Goal: Information Seeking & Learning: Learn about a topic

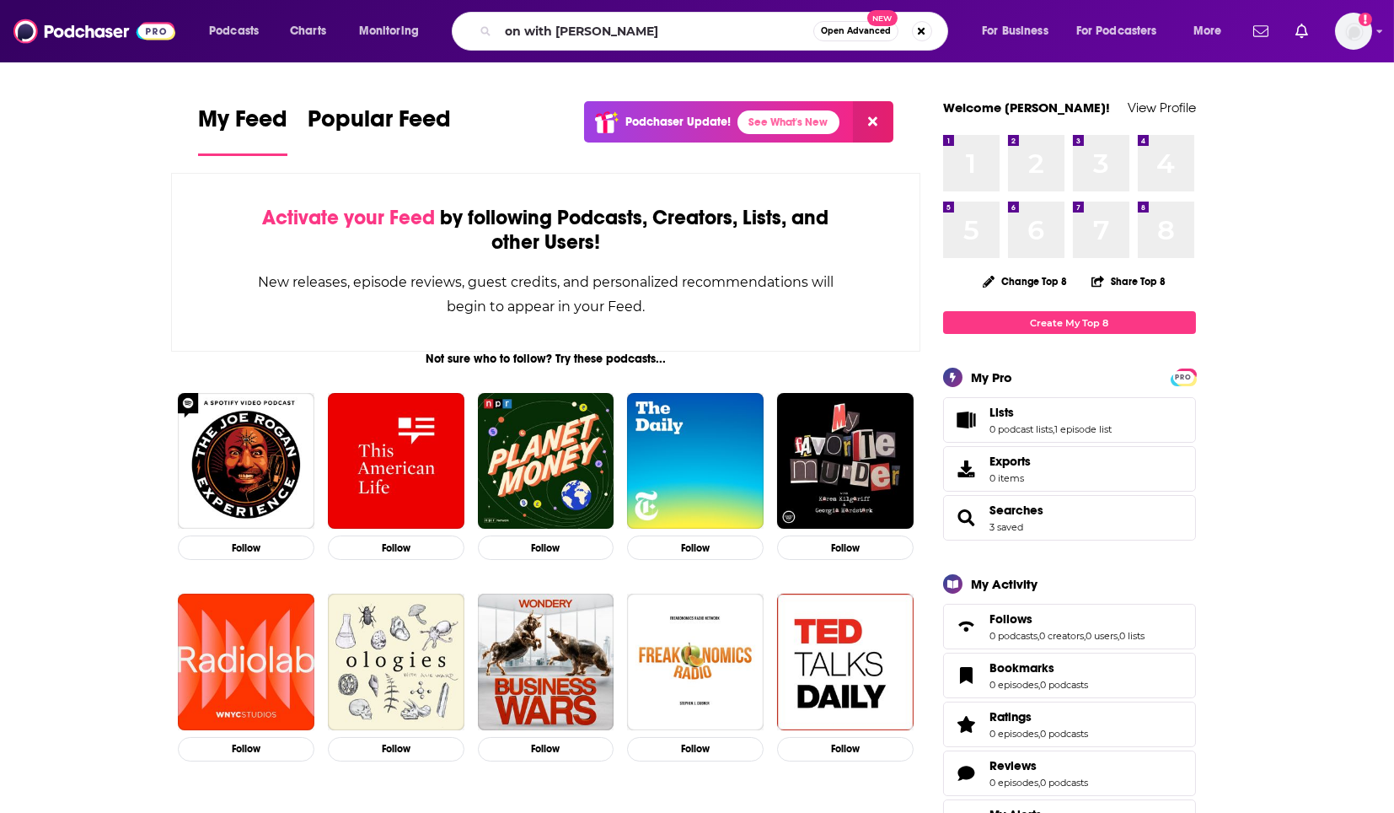
type input "on with kara swisher"
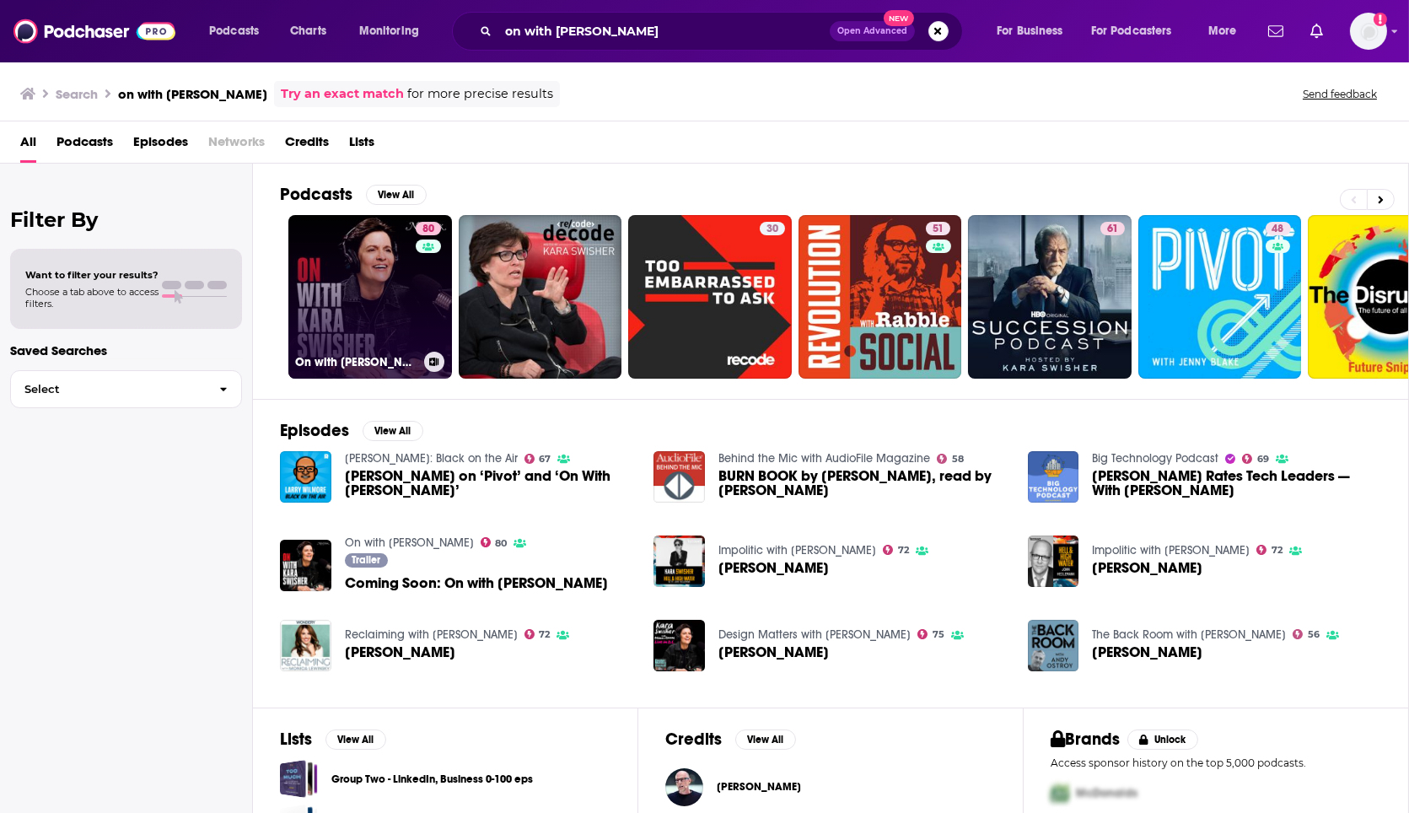
click at [357, 278] on link "80 On with Kara Swisher" at bounding box center [370, 297] width 164 height 164
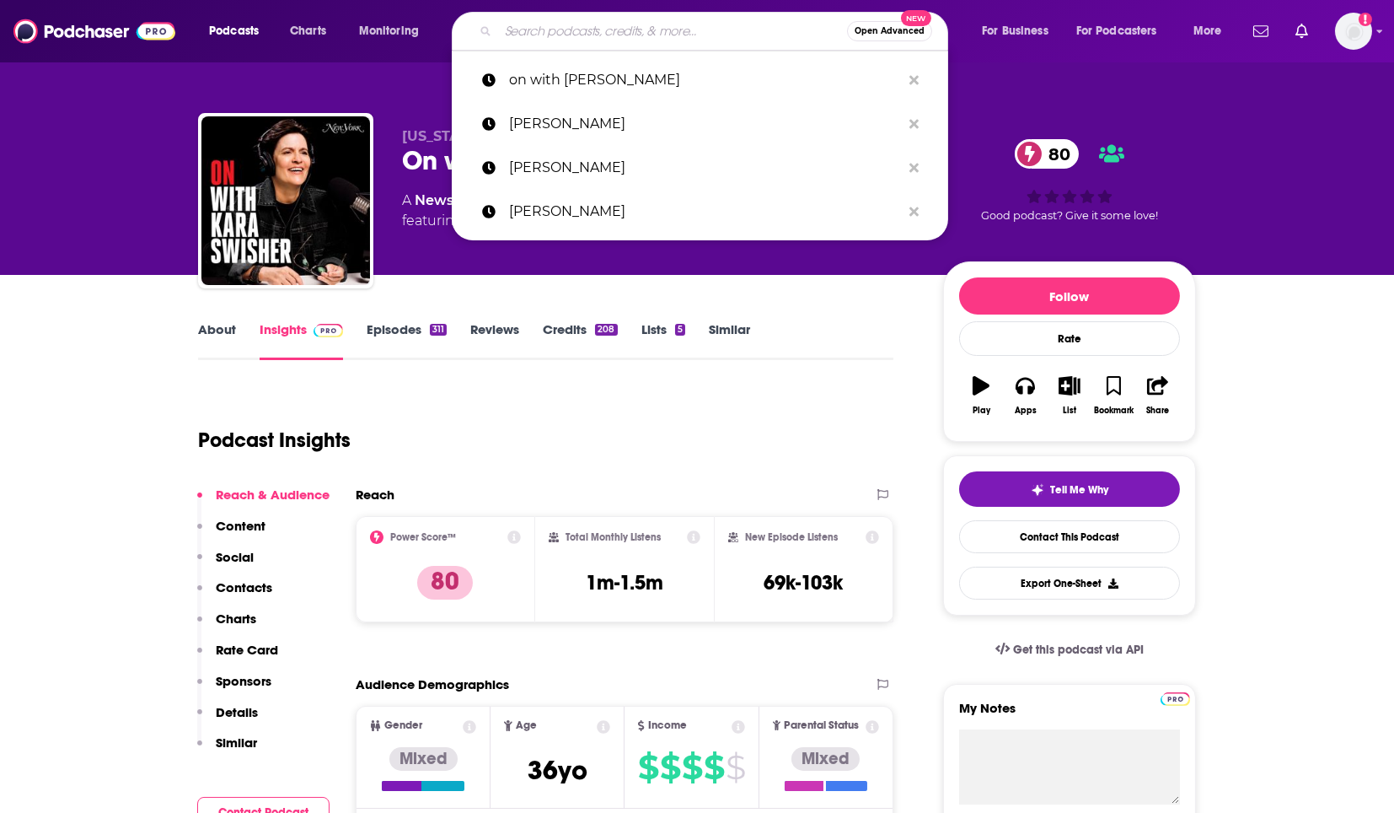
click at [552, 24] on input "Search podcasts, credits, & more..." at bounding box center [672, 31] width 349 height 27
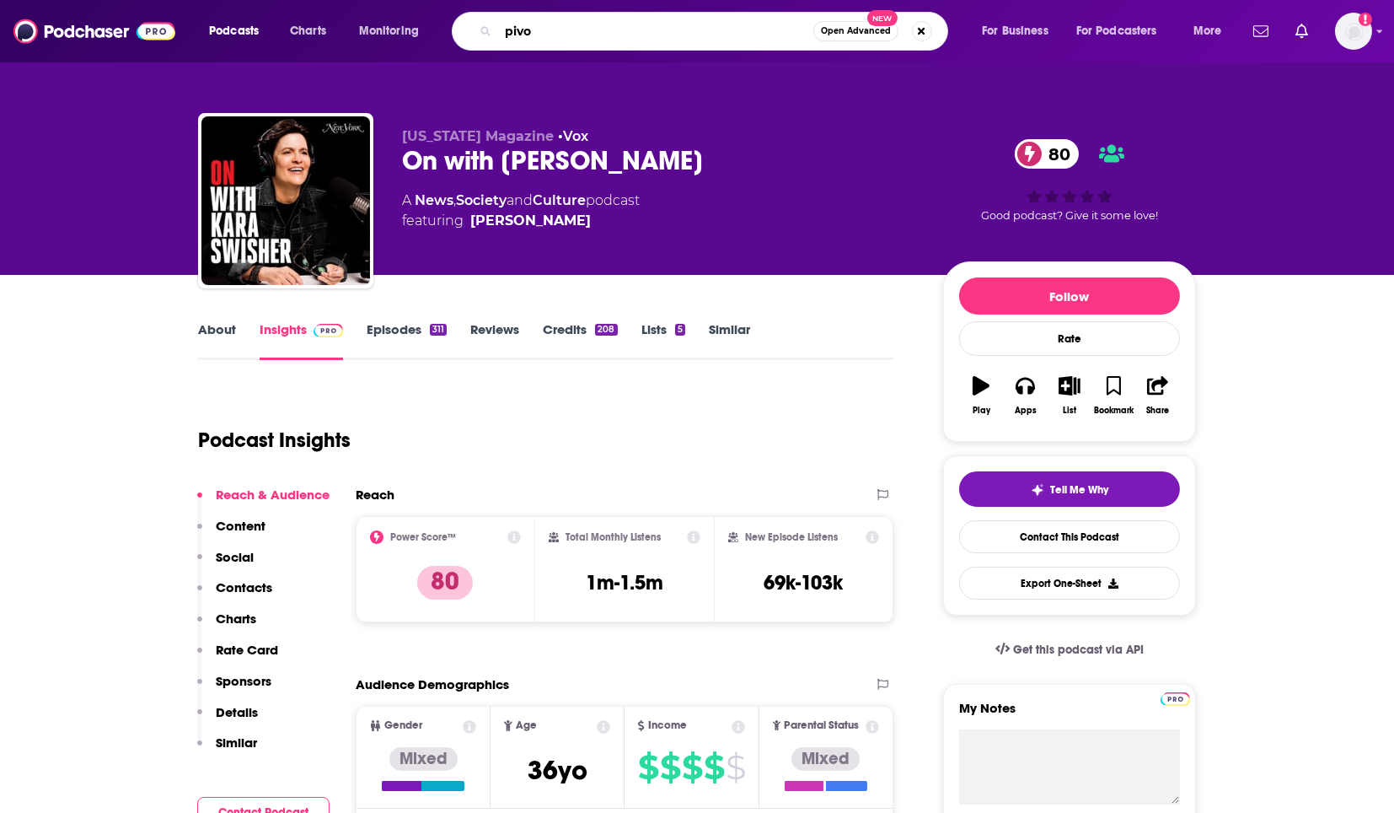
type input "pivot"
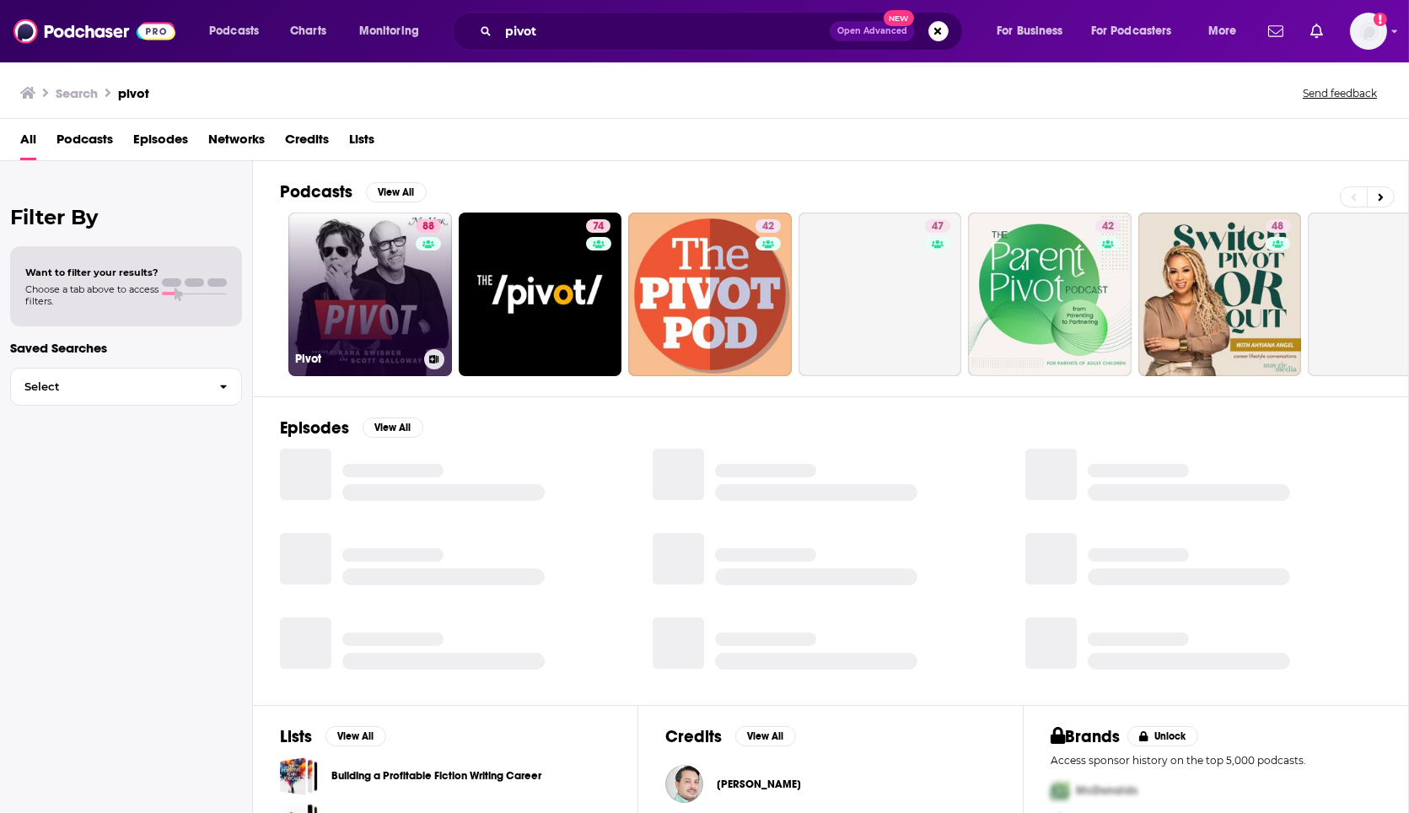
click at [378, 297] on link "88 Pivot" at bounding box center [370, 294] width 164 height 164
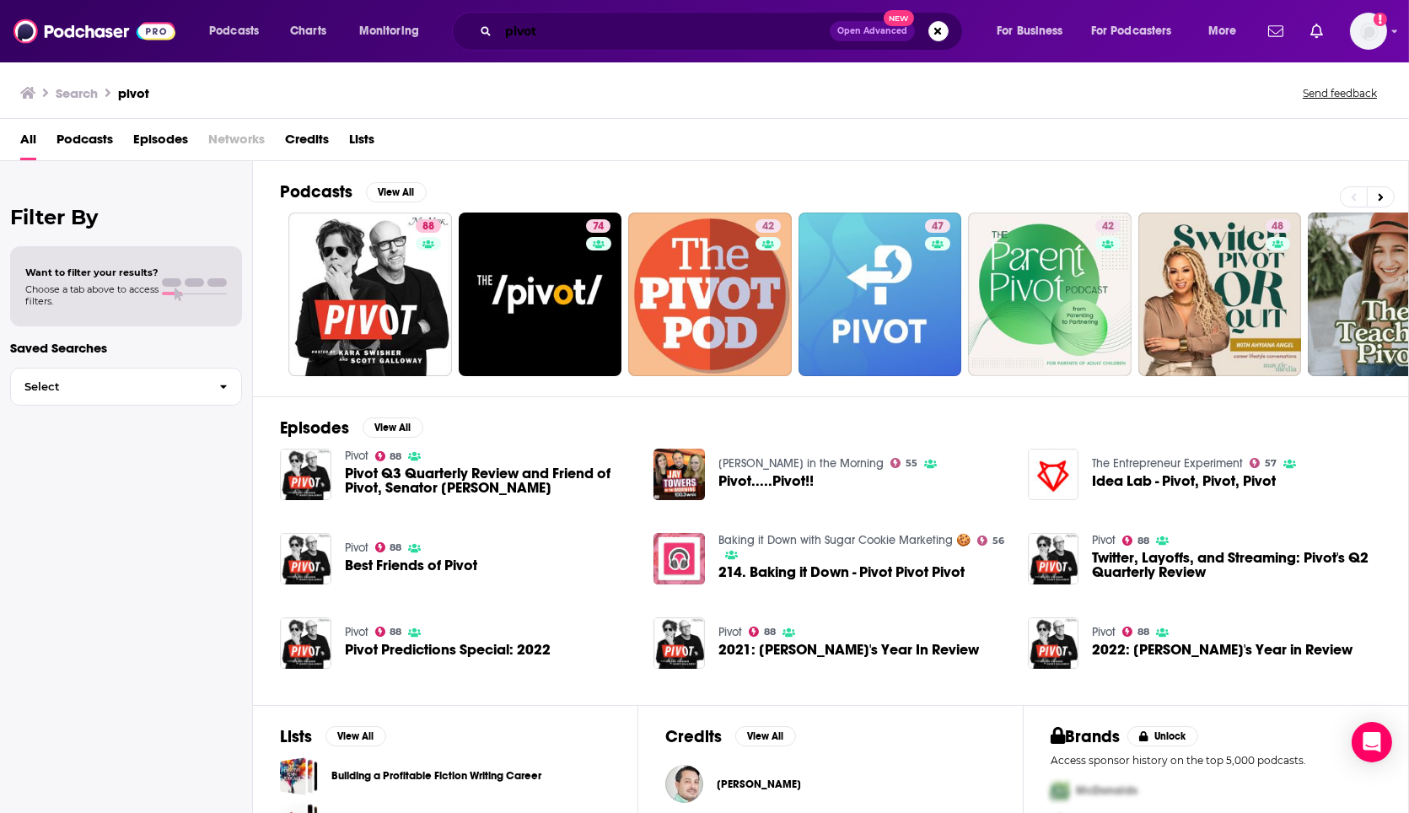
click at [563, 26] on input "pivot" at bounding box center [663, 31] width 331 height 27
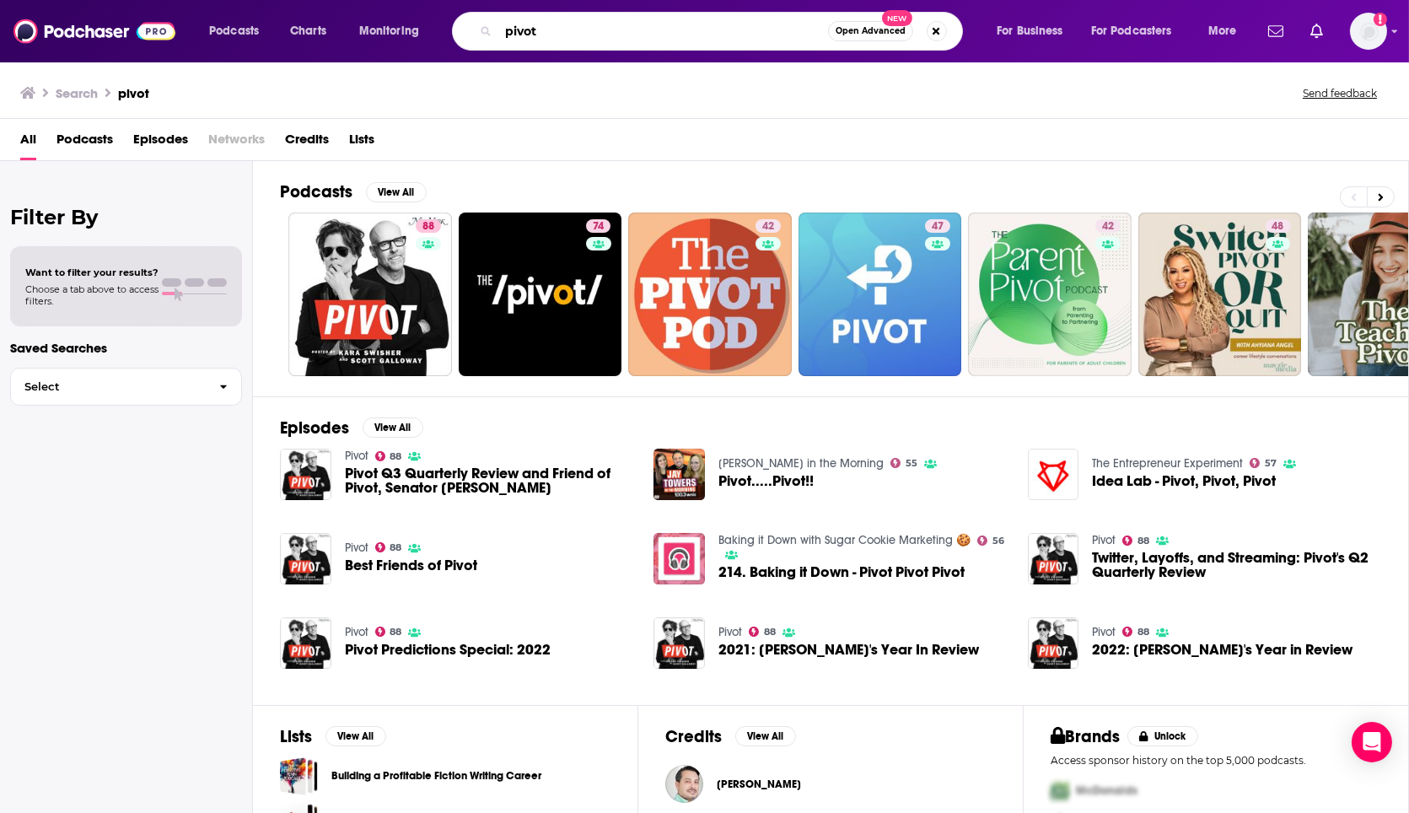
click at [563, 26] on input "pivot" at bounding box center [663, 31] width 330 height 27
type input "tbpn"
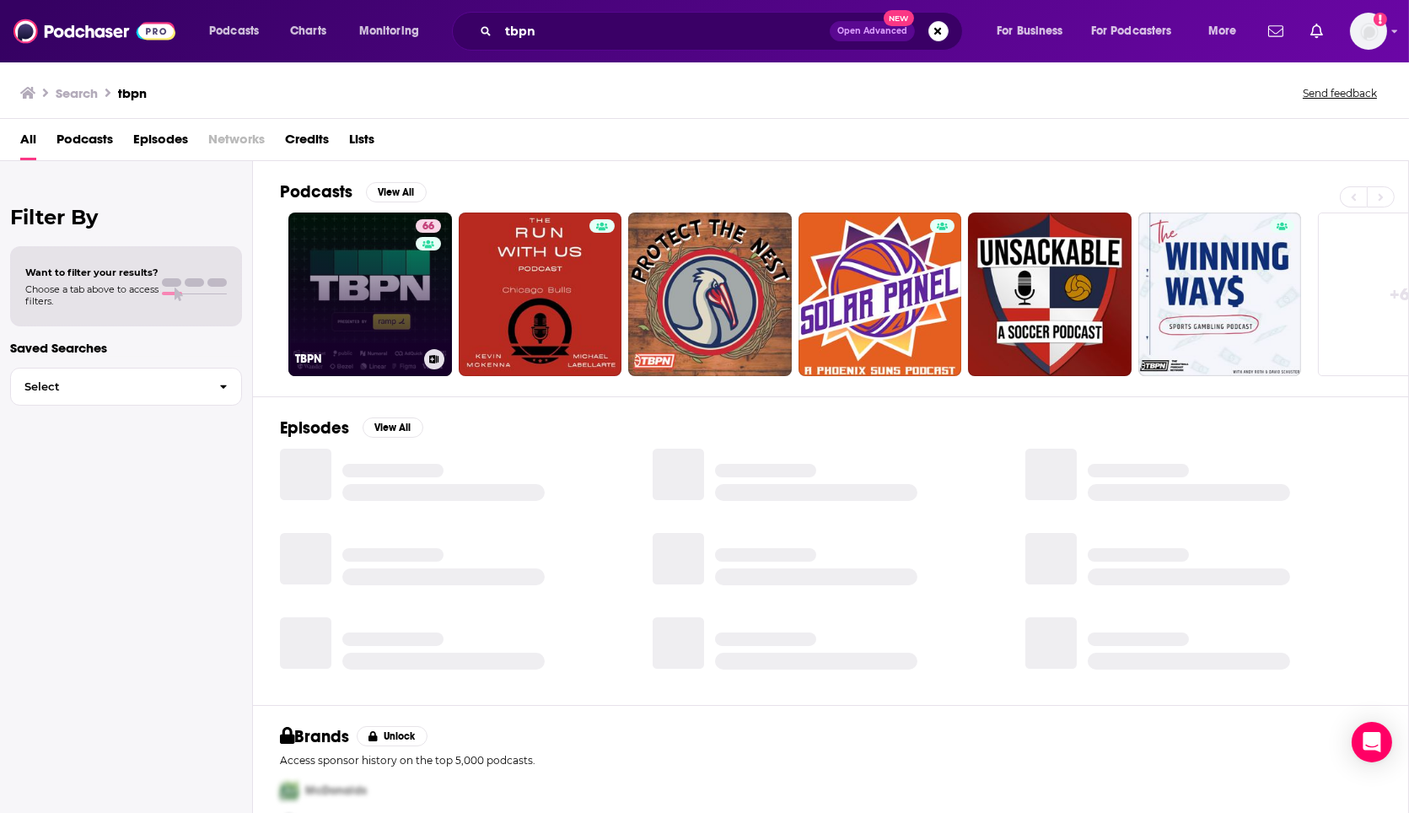
click at [349, 309] on link "66 TBPN" at bounding box center [370, 294] width 164 height 164
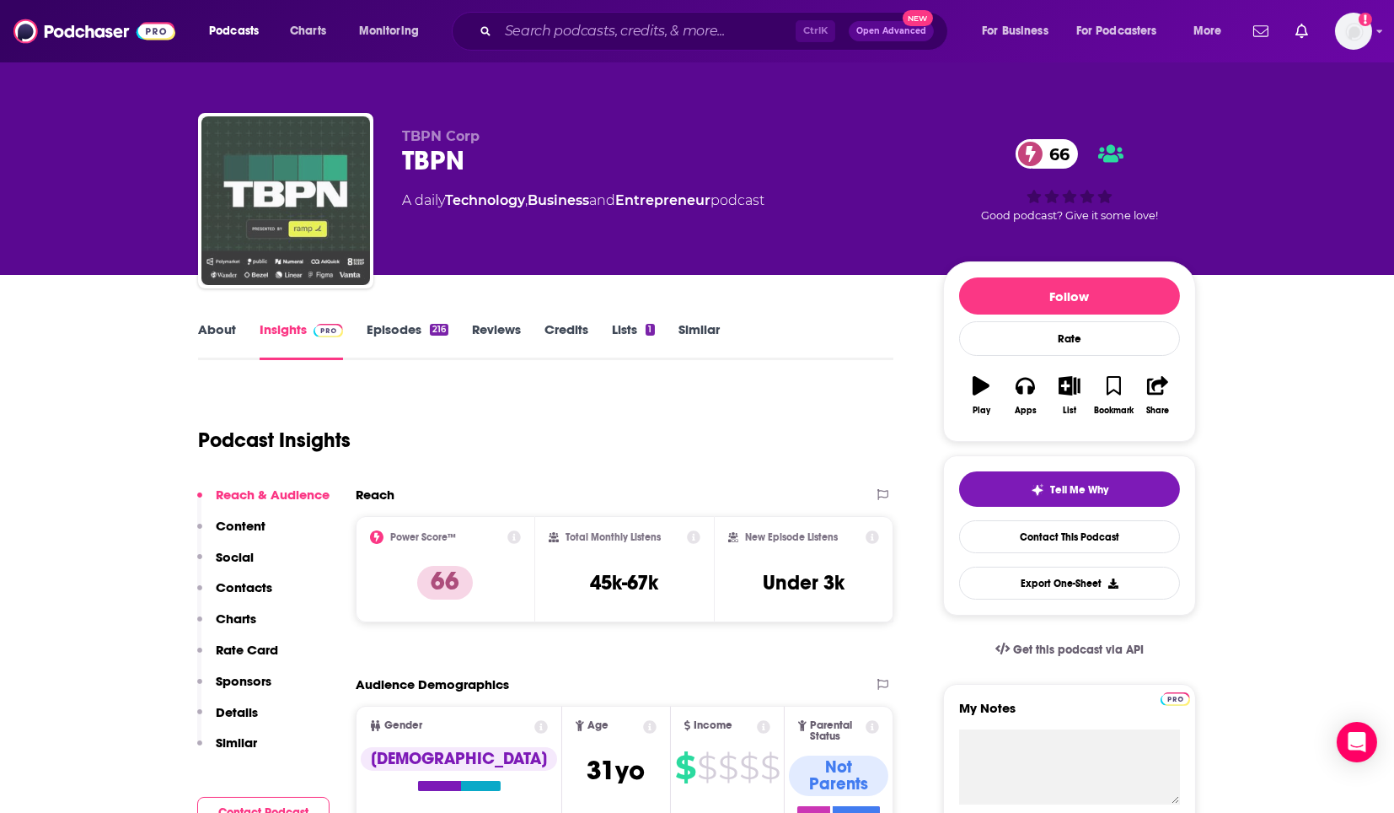
click at [284, 234] on img "TBPN" at bounding box center [286, 200] width 169 height 169
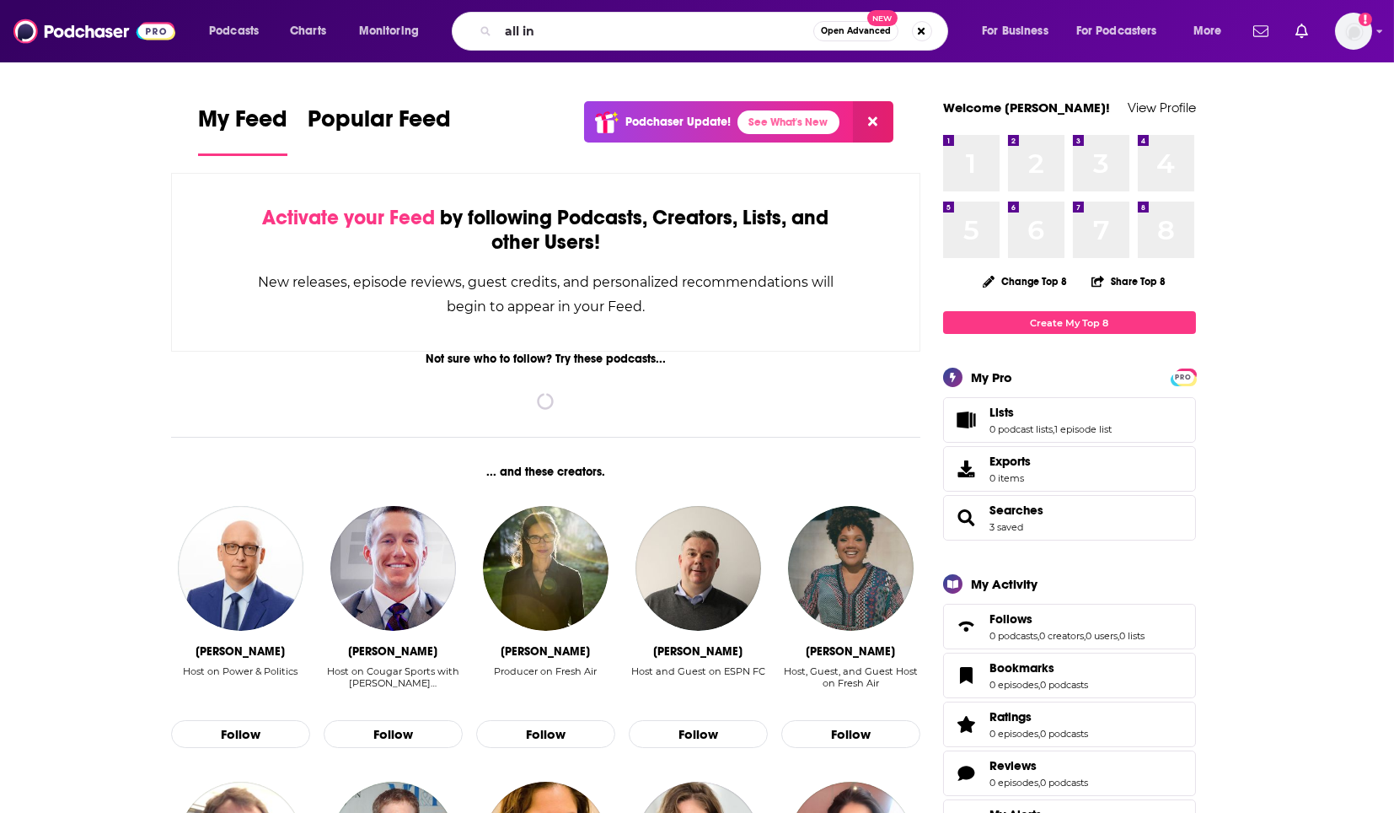
type input "all in"
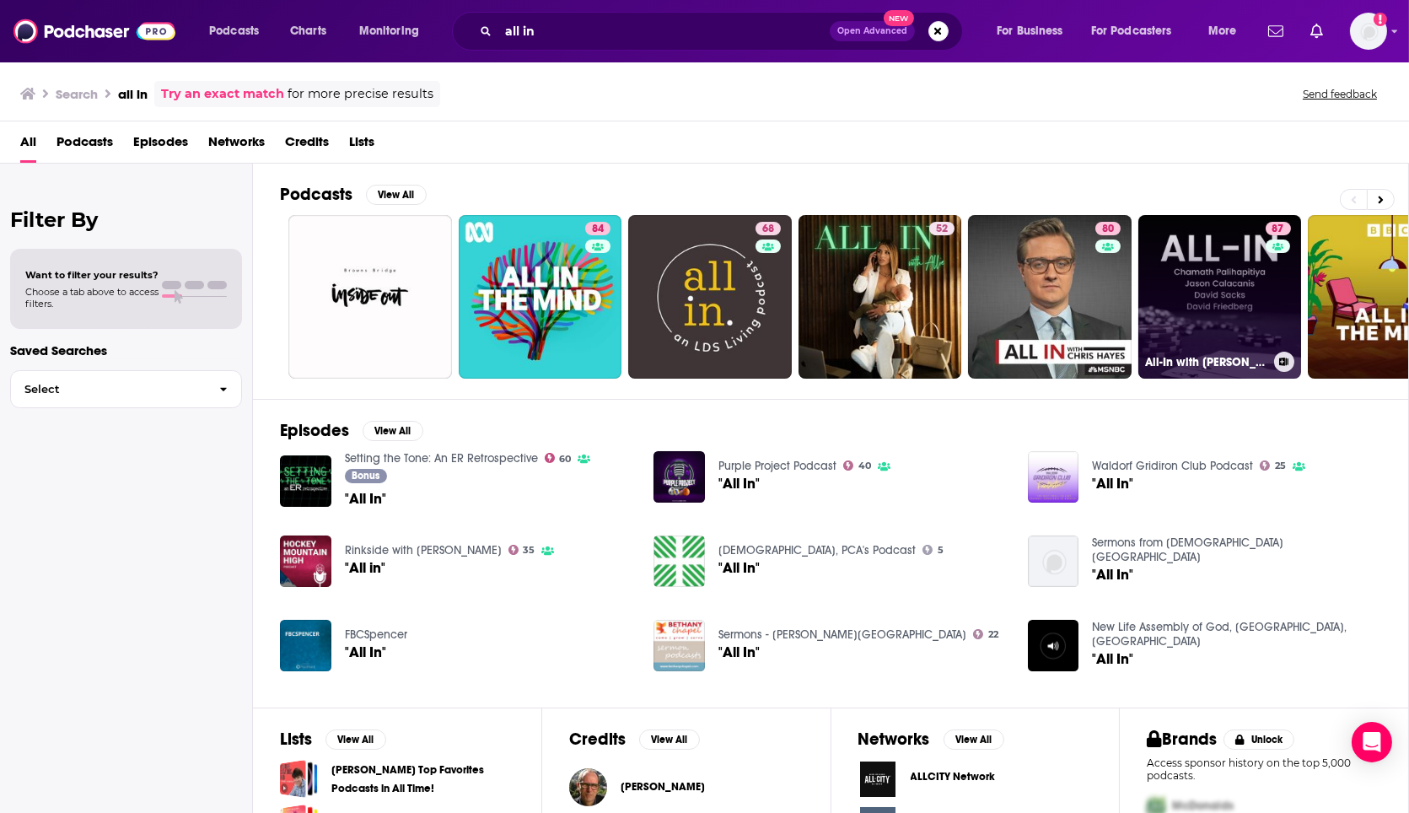
click at [1209, 280] on link "87 All-In with [PERSON_NAME], [PERSON_NAME] & [PERSON_NAME]" at bounding box center [1220, 297] width 164 height 164
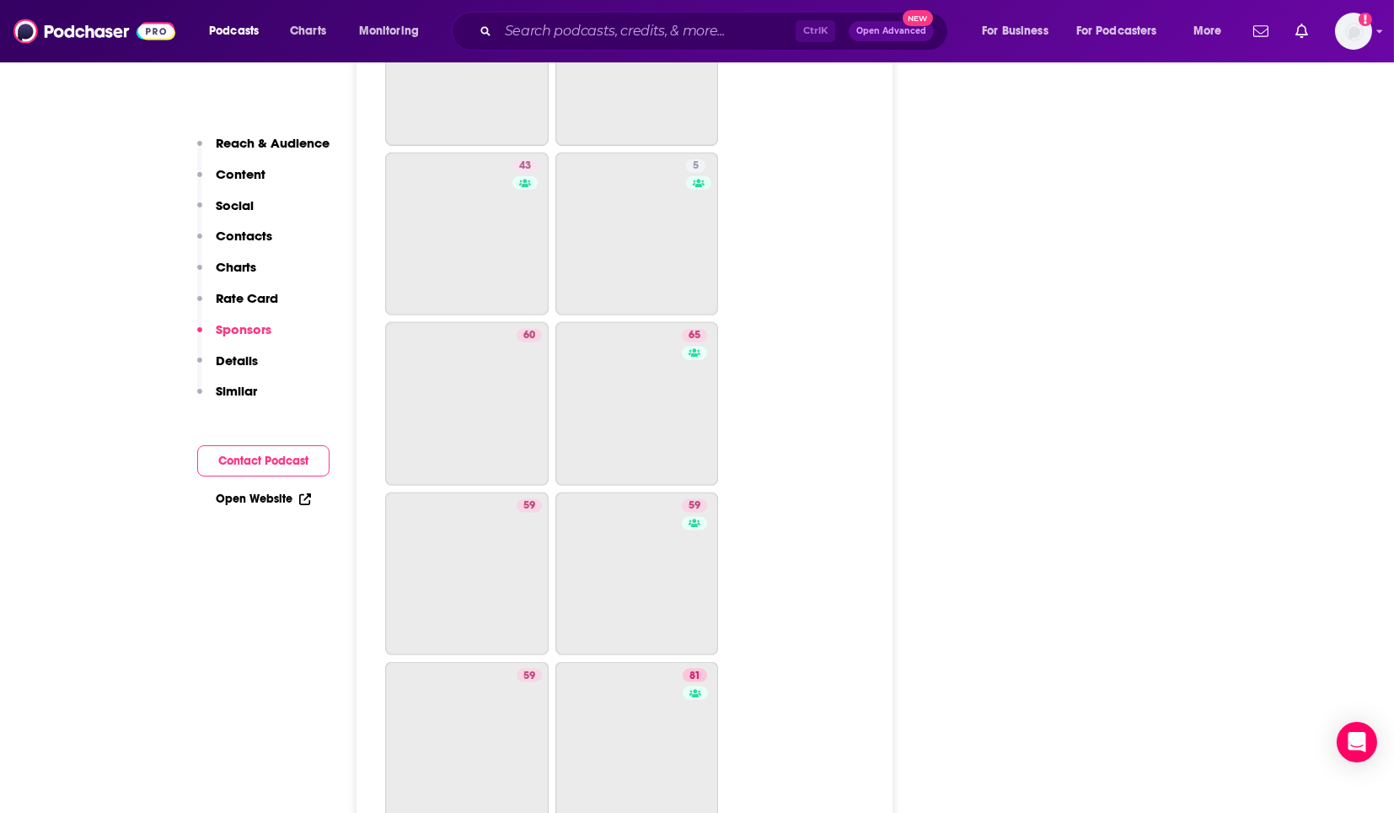
drag, startPoint x: 83, startPoint y: 407, endPoint x: 167, endPoint y: 803, distance: 404.3
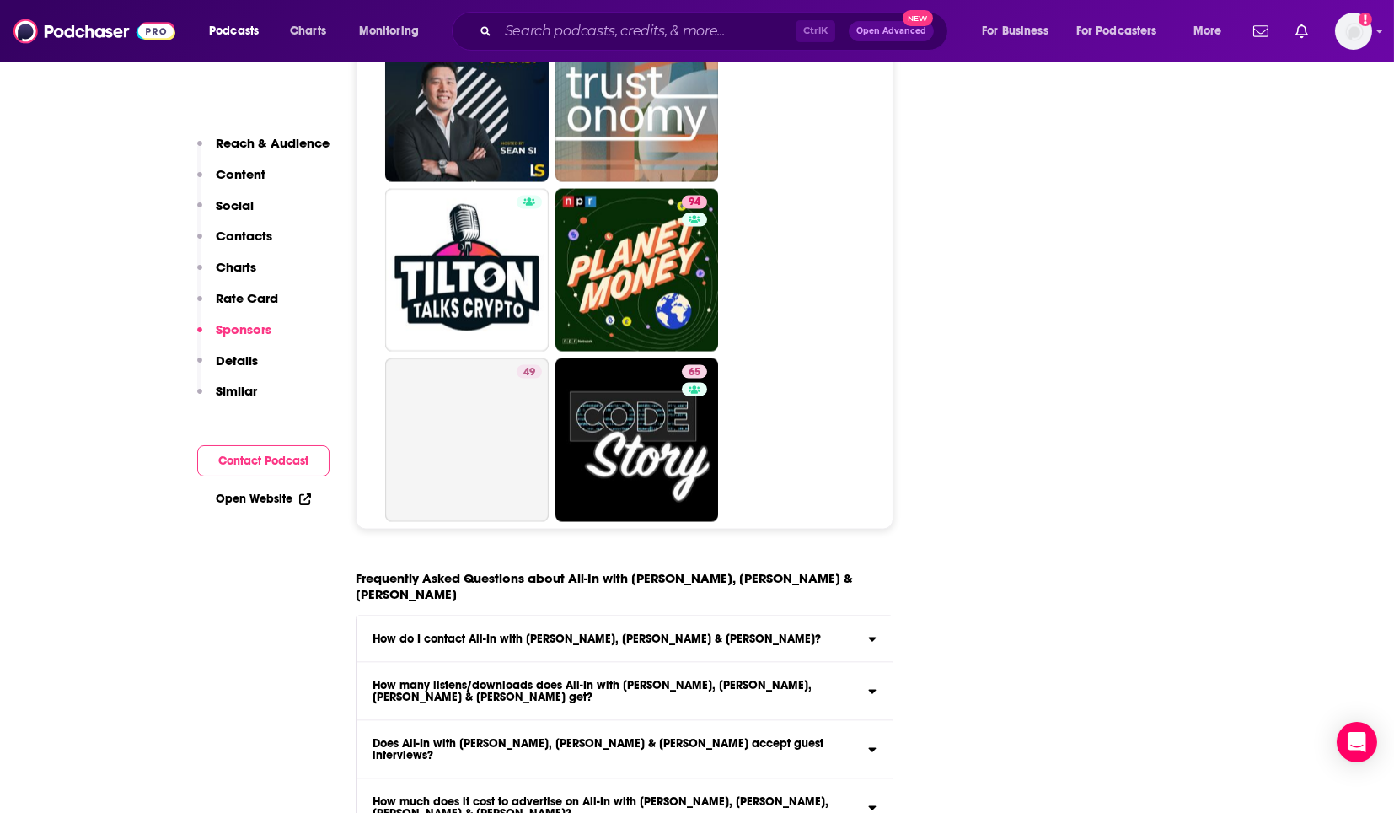
scroll to position [8777, 0]
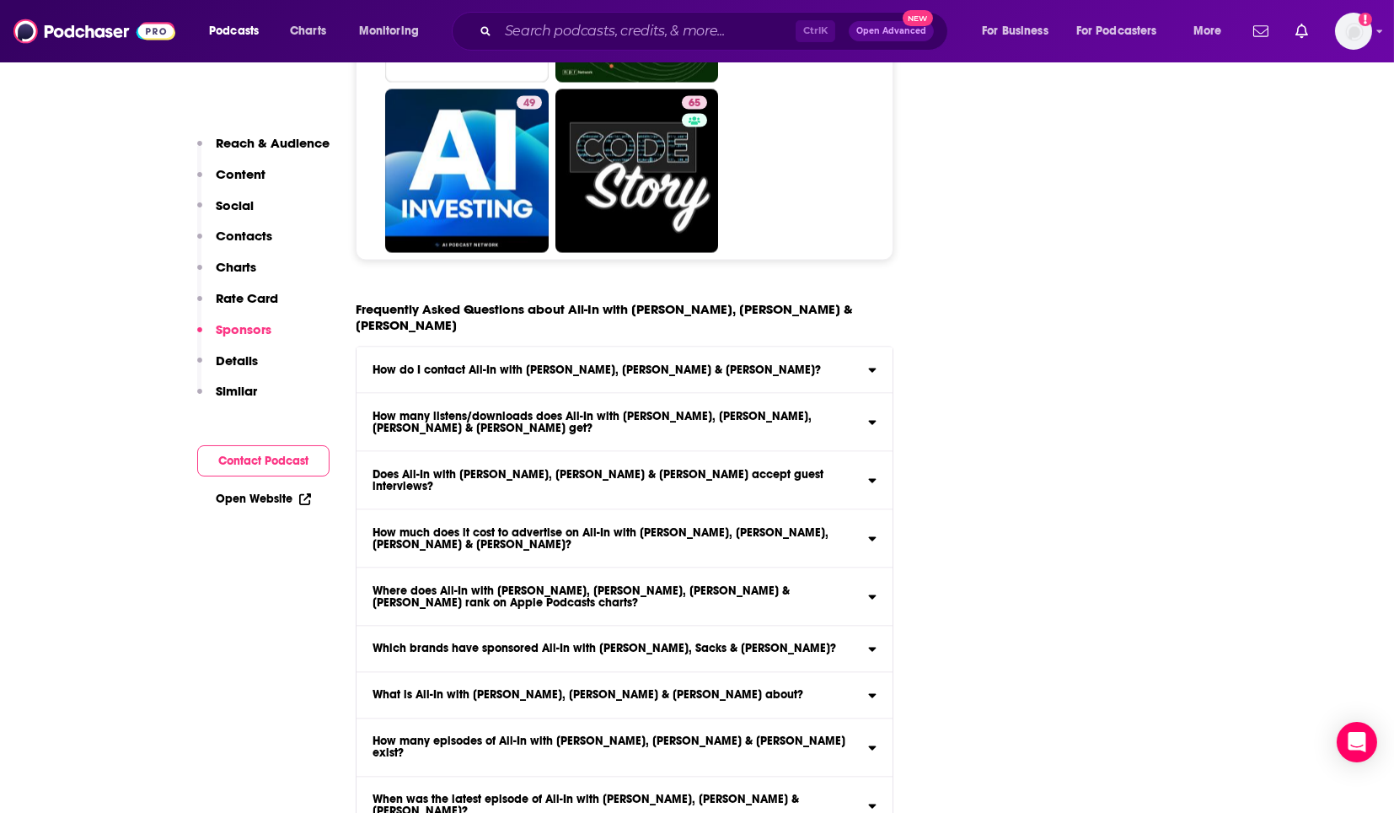
click at [508, 469] on h3 "Does All-In with [PERSON_NAME], [PERSON_NAME] & [PERSON_NAME] accept guest inte…" at bounding box center [619, 481] width 492 height 24
click at [0, 0] on input "Does All-In with [PERSON_NAME], [PERSON_NAME] & [PERSON_NAME] accept guest inte…" at bounding box center [0, 0] width 0 height 0
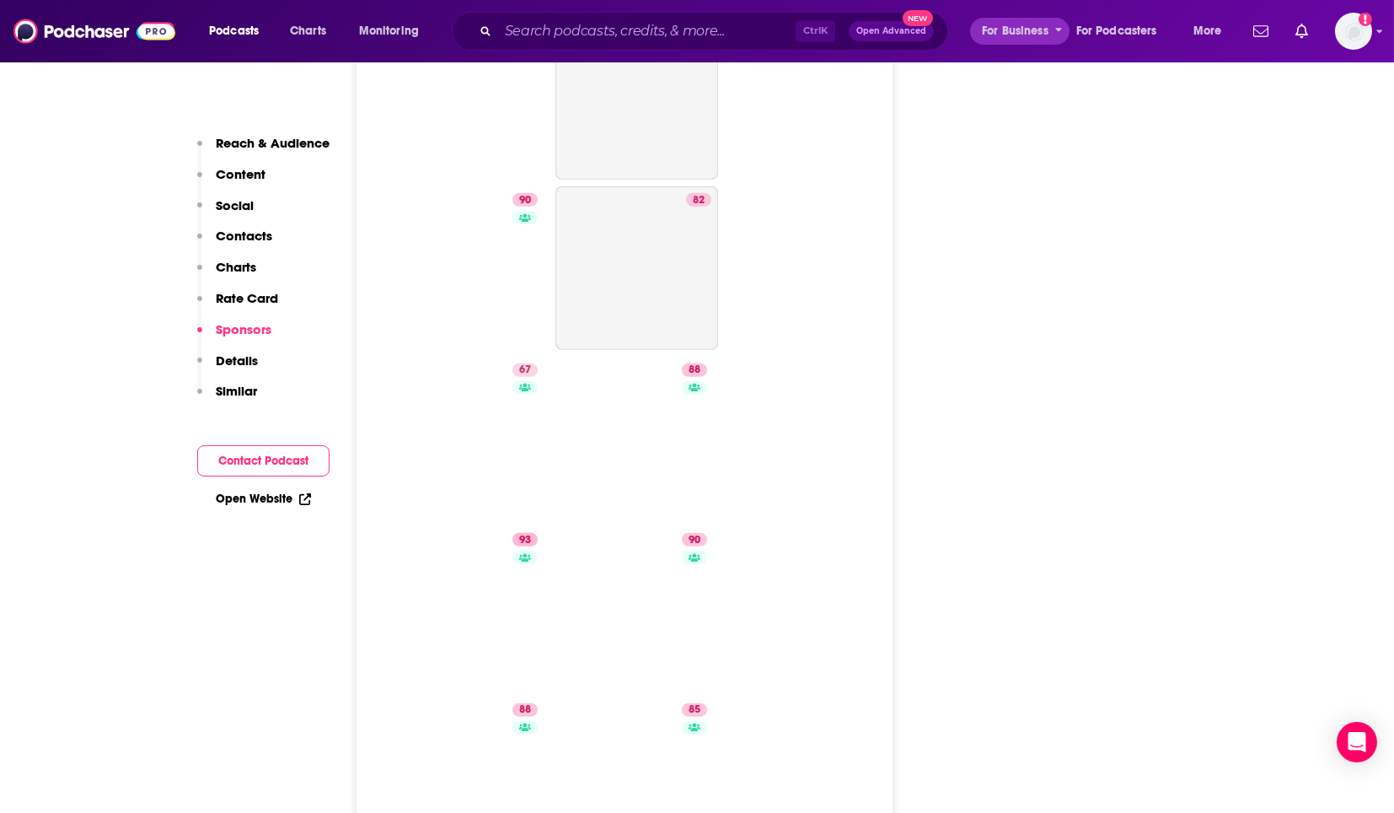
drag, startPoint x: 1094, startPoint y: 562, endPoint x: 1062, endPoint y: 33, distance: 530.4
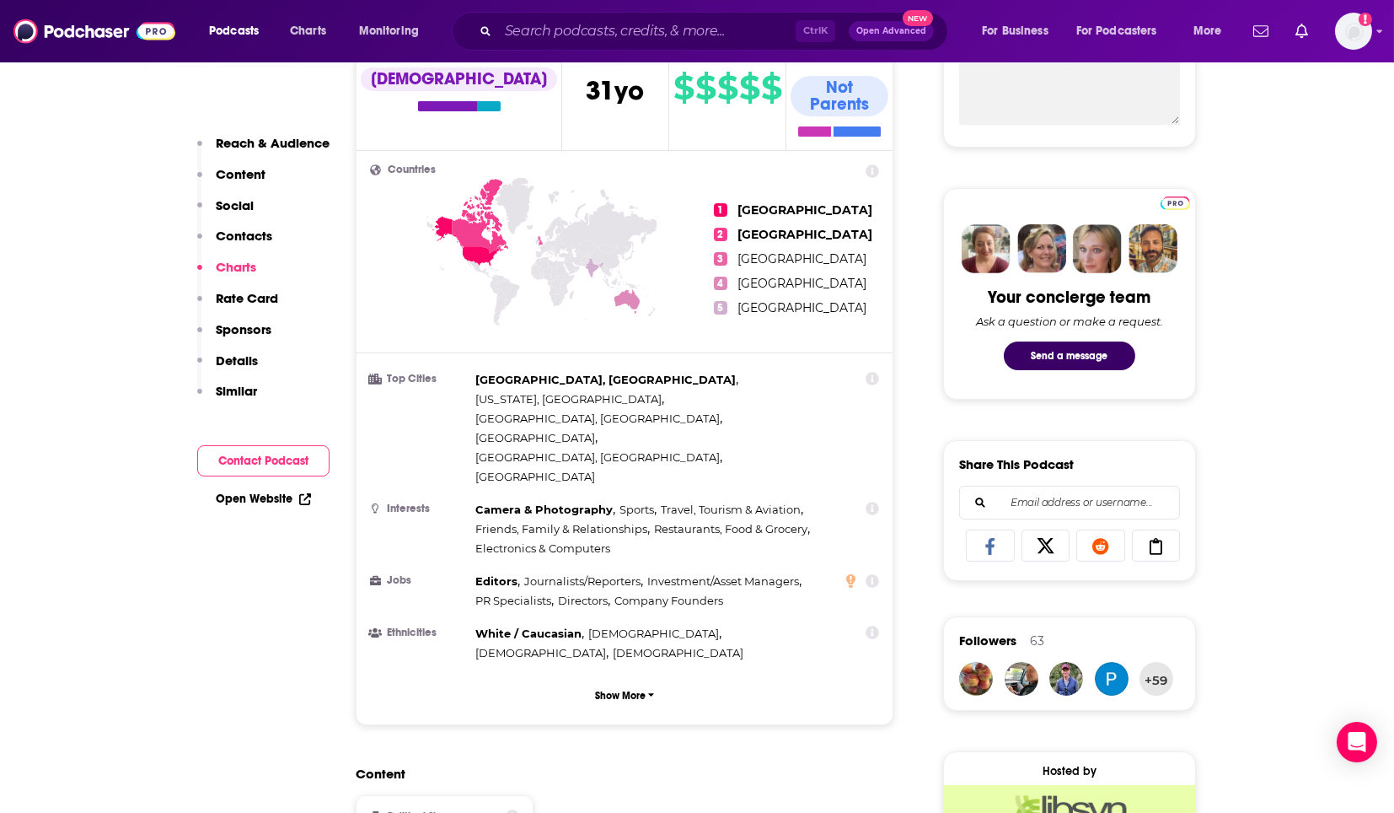
scroll to position [0, 0]
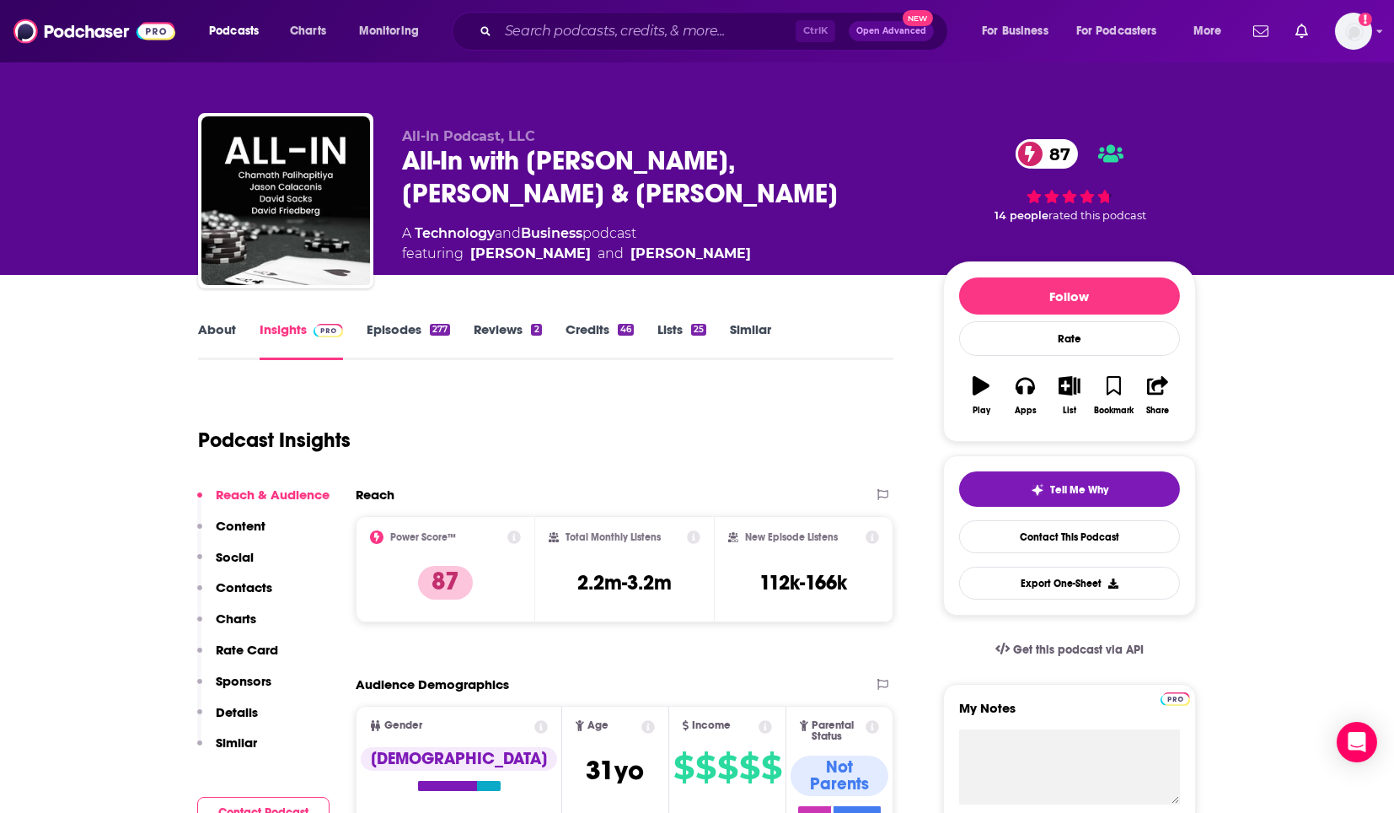
click at [411, 333] on link "Episodes 277" at bounding box center [408, 340] width 83 height 39
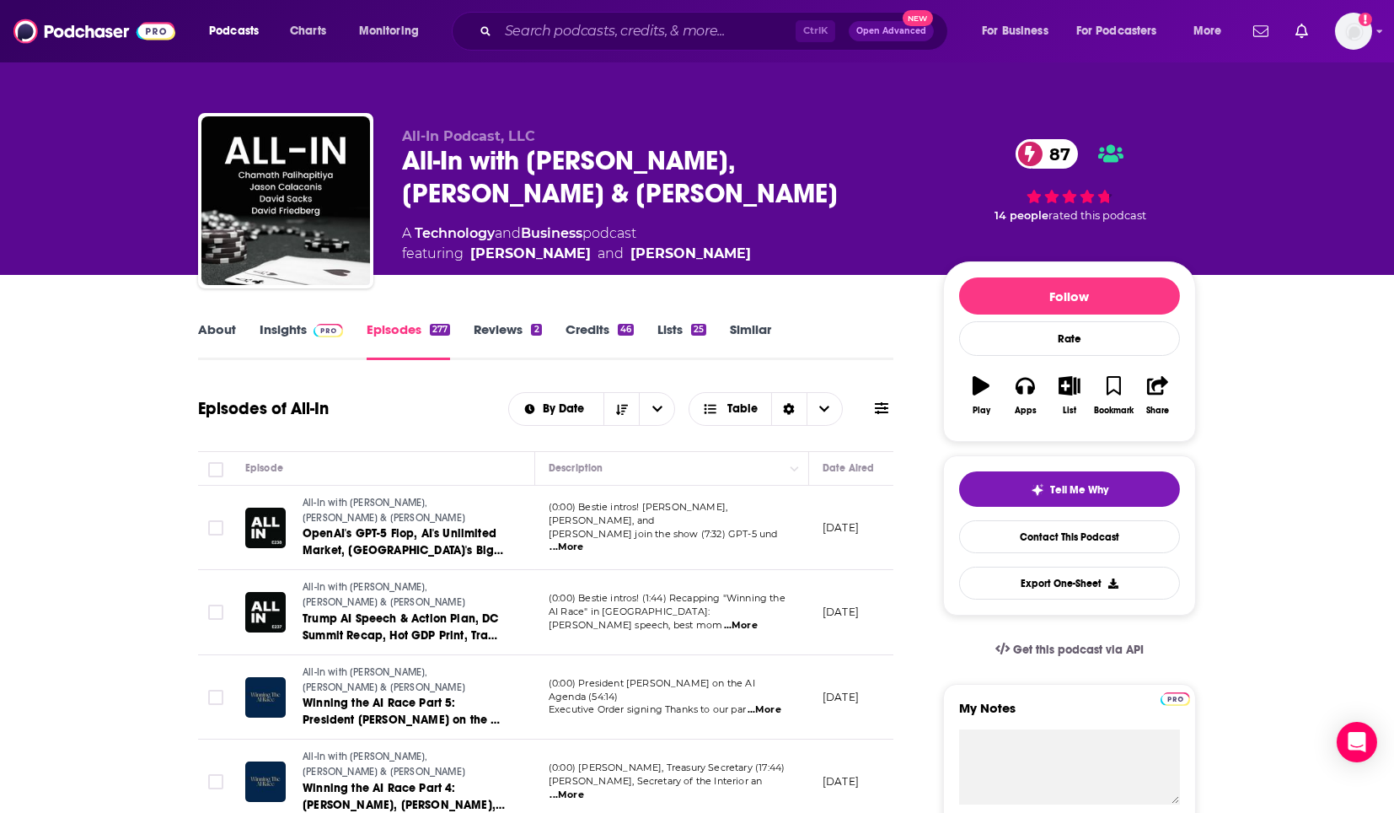
click at [540, 164] on div "All-In with [PERSON_NAME], [PERSON_NAME] & [PERSON_NAME] 87" at bounding box center [659, 177] width 514 height 66
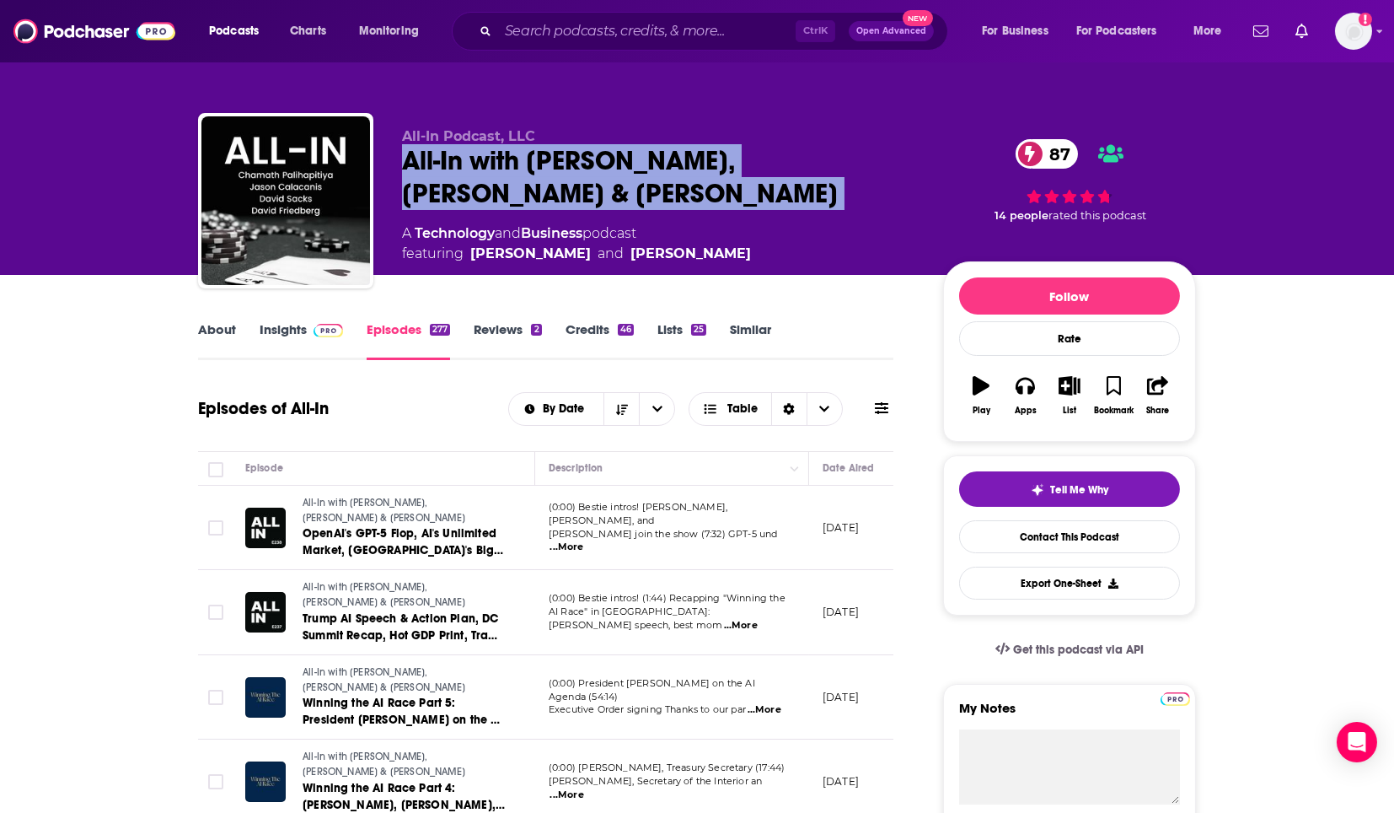
click at [539, 164] on div "All-In with [PERSON_NAME], [PERSON_NAME] & [PERSON_NAME] 87" at bounding box center [659, 177] width 514 height 66
copy div "All-In with [PERSON_NAME], [PERSON_NAME] & [PERSON_NAME] 87"
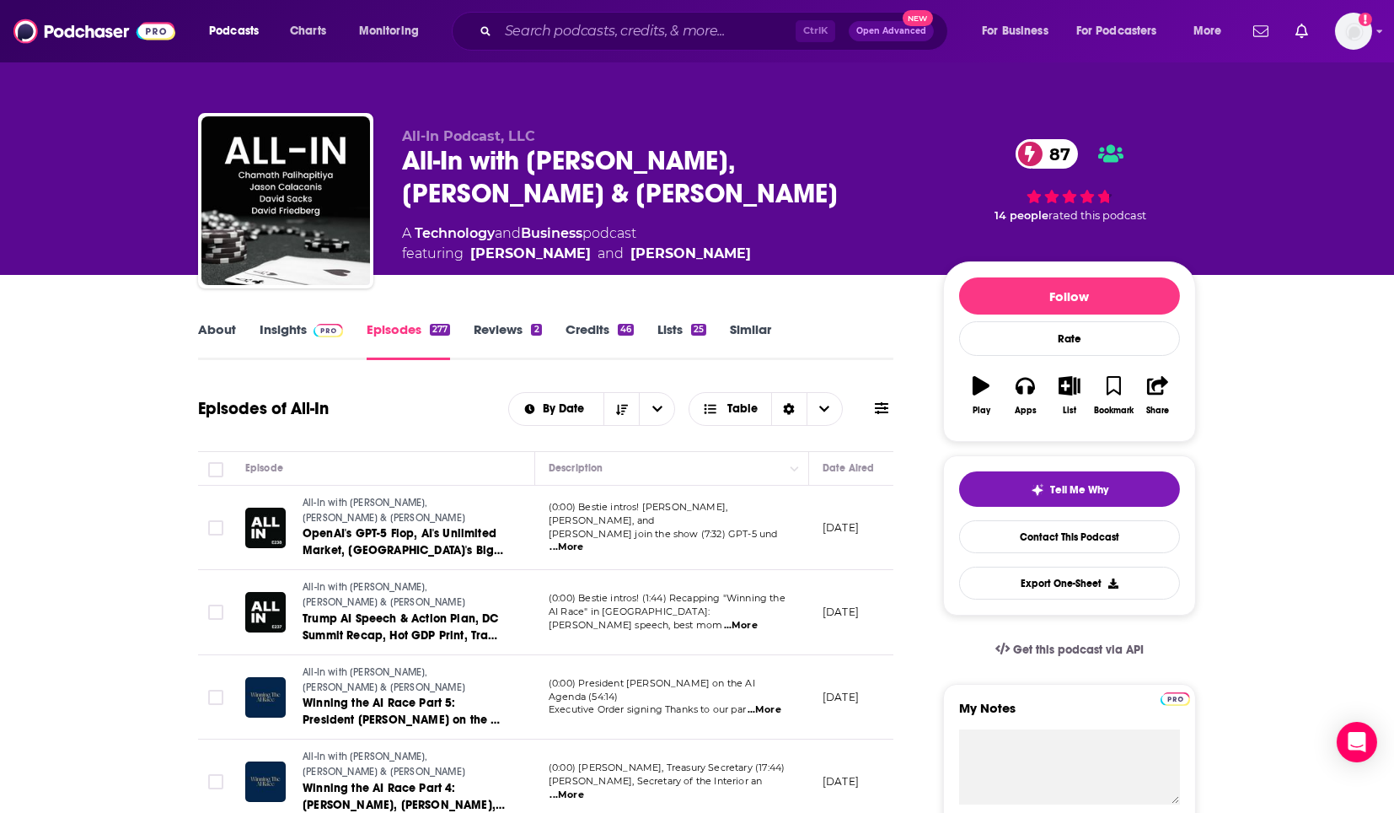
click at [219, 329] on link "About" at bounding box center [217, 340] width 38 height 39
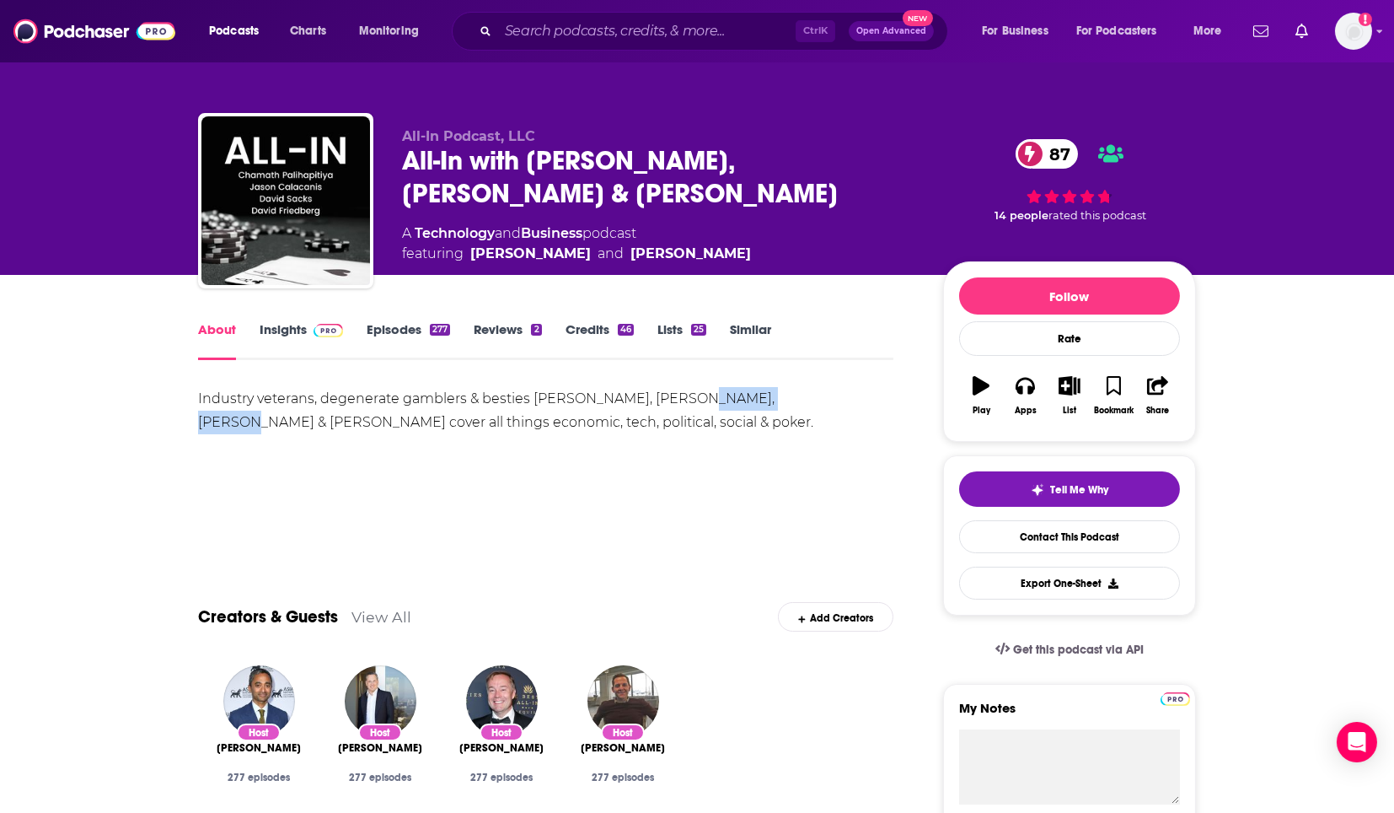
drag, startPoint x: 683, startPoint y: 401, endPoint x: 787, endPoint y: 400, distance: 103.7
click at [787, 400] on div "Industry veterans, degenerate gamblers & besties [PERSON_NAME], [PERSON_NAME], …" at bounding box center [546, 410] width 696 height 47
drag, startPoint x: 795, startPoint y: 396, endPoint x: 873, endPoint y: 405, distance: 78.0
click at [873, 405] on div "Industry veterans, degenerate gamblers & besties [PERSON_NAME], [PERSON_NAME], …" at bounding box center [546, 410] width 696 height 47
drag, startPoint x: 196, startPoint y: 417, endPoint x: 302, endPoint y: 428, distance: 106.0
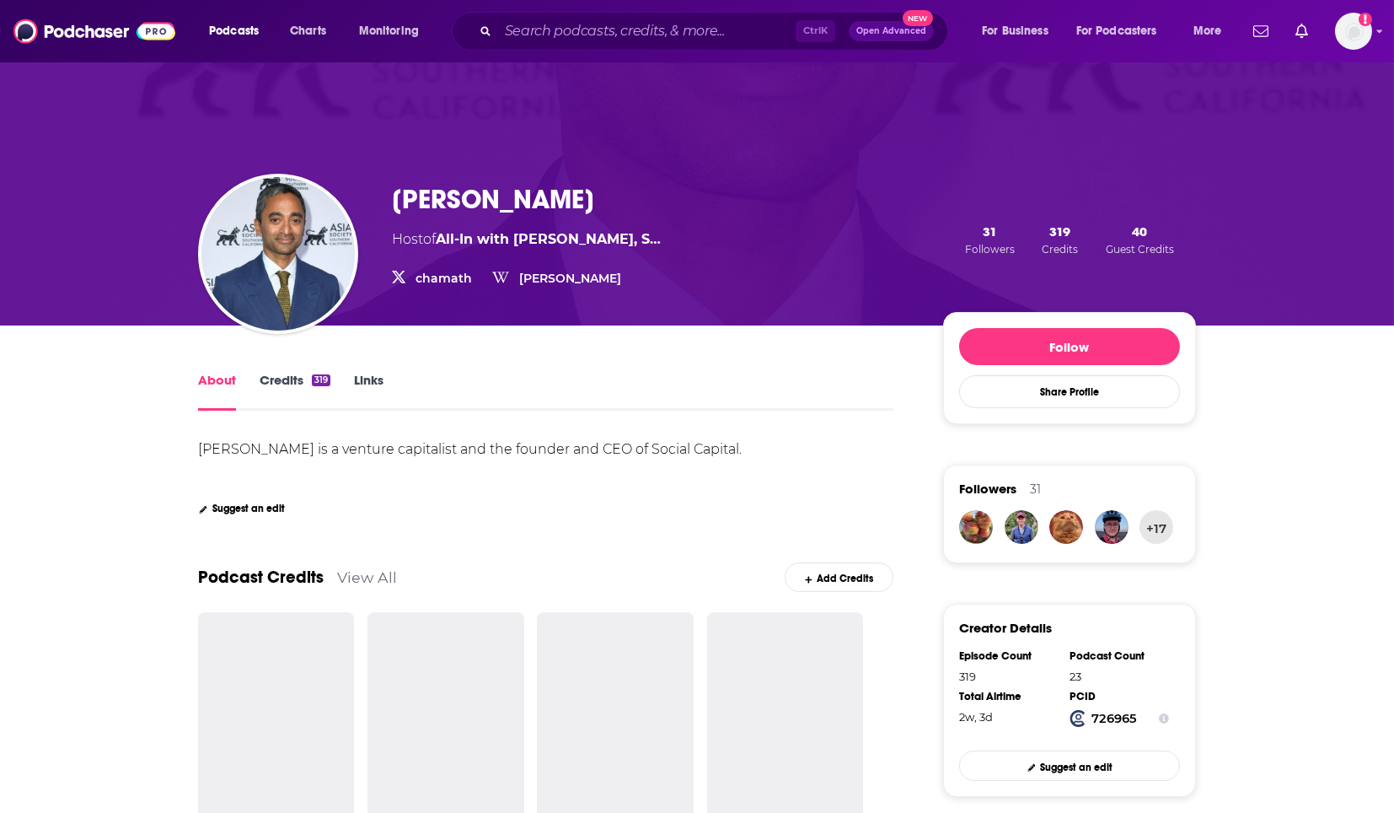
click at [446, 280] on link "chamath" at bounding box center [444, 278] width 56 height 15
